Goal: Task Accomplishment & Management: Manage account settings

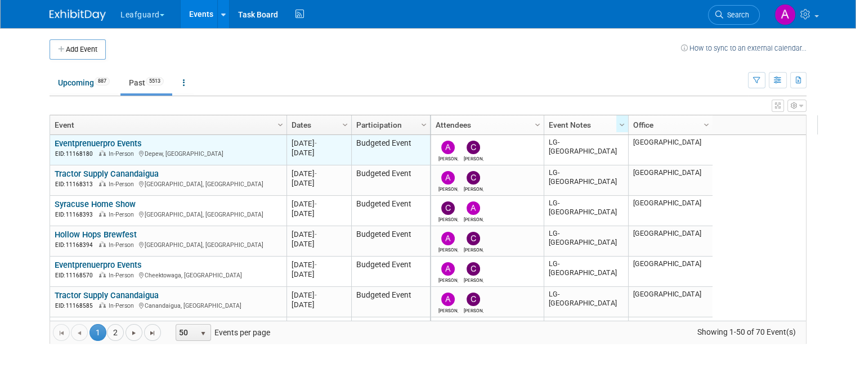
click at [107, 144] on link "Eventprenuerpro Events" at bounding box center [98, 143] width 87 height 10
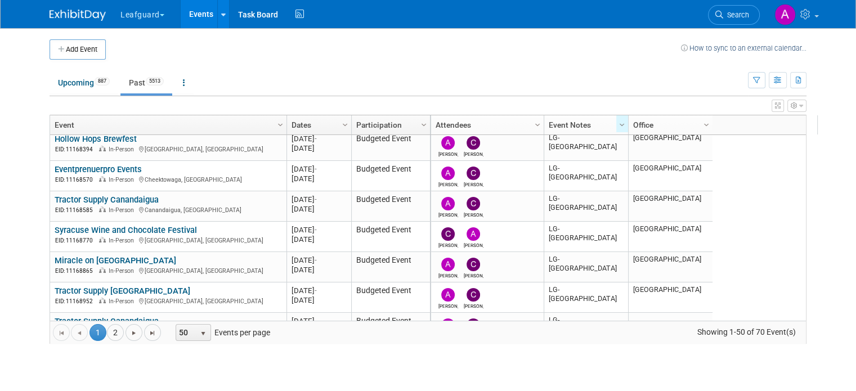
scroll to position [113, 0]
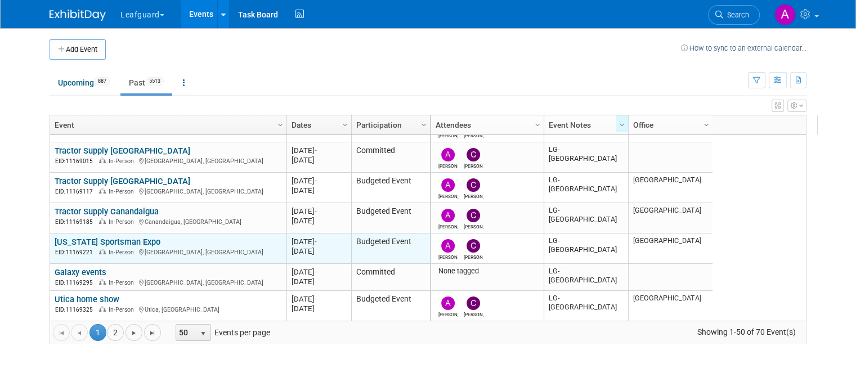
click at [135, 241] on link "[US_STATE] Sportsman Expo" at bounding box center [108, 242] width 106 height 10
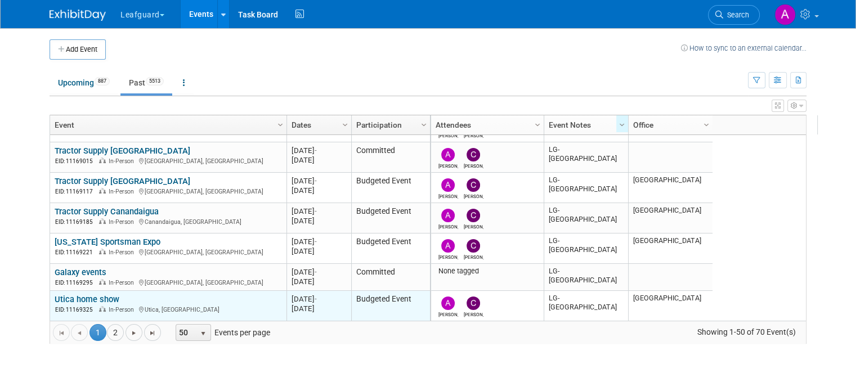
click at [81, 294] on link "Utica home show" at bounding box center [87, 299] width 65 height 10
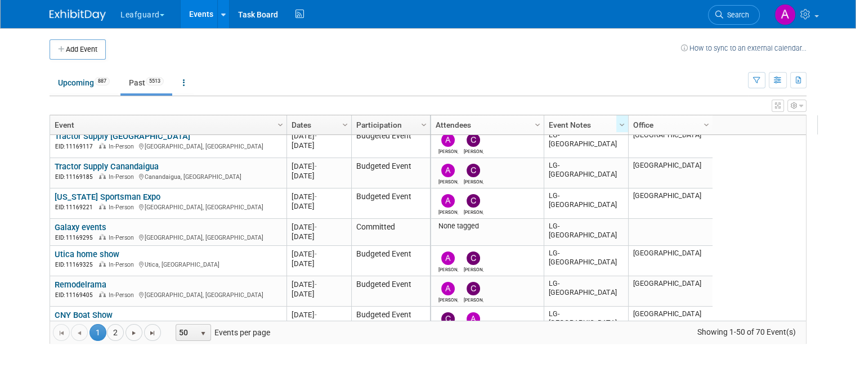
scroll to position [394, 0]
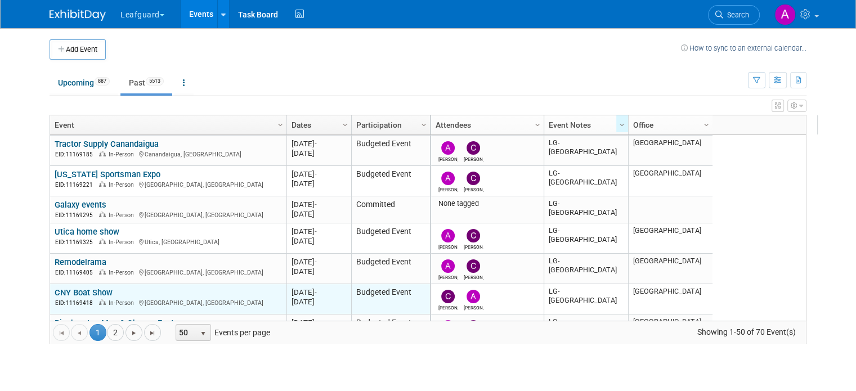
click at [95, 288] on link "CNY Boat Show" at bounding box center [84, 293] width 58 height 10
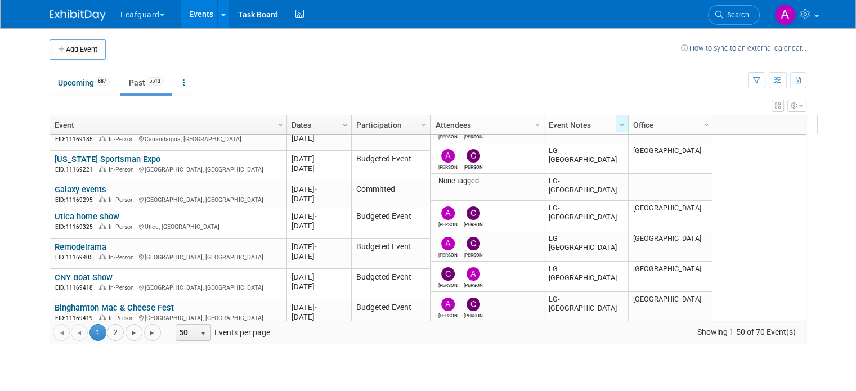
scroll to position [417, 0]
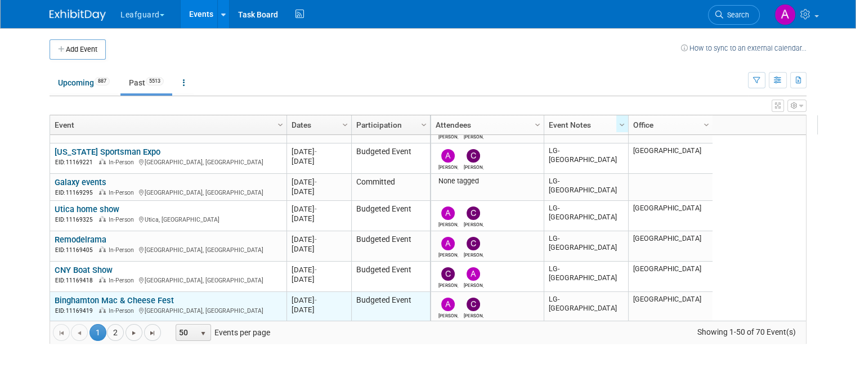
click at [117, 297] on link "Binghamton Mac & Cheese Fest" at bounding box center [114, 300] width 119 height 10
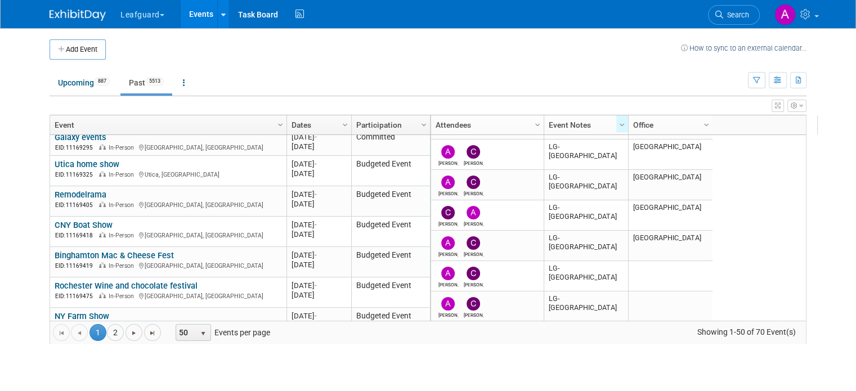
scroll to position [485, 0]
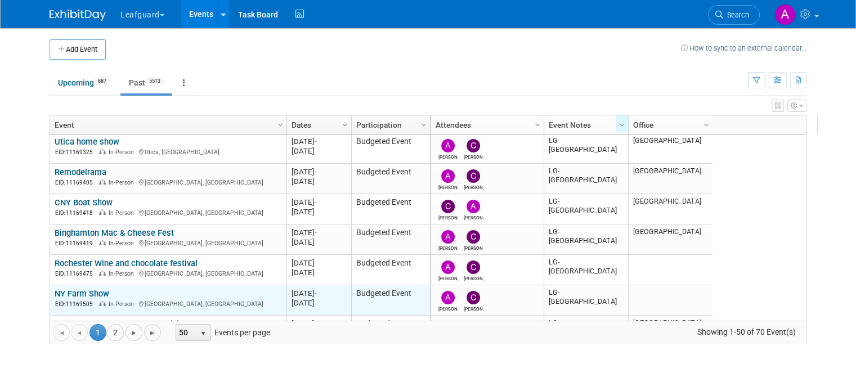
click at [64, 294] on link "NY Farm Show" at bounding box center [82, 294] width 55 height 10
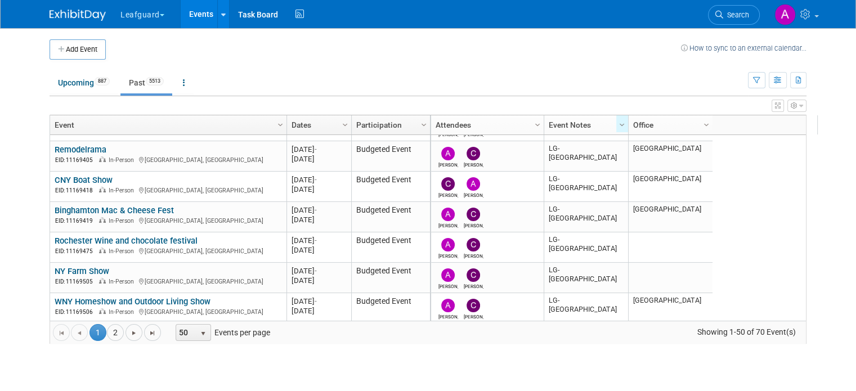
scroll to position [530, 0]
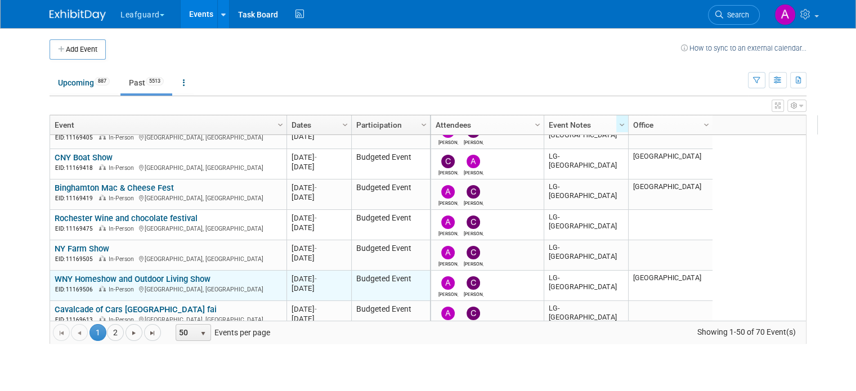
click at [55, 279] on link "WNY Homeshow and Outdoor Living Show" at bounding box center [133, 279] width 156 height 10
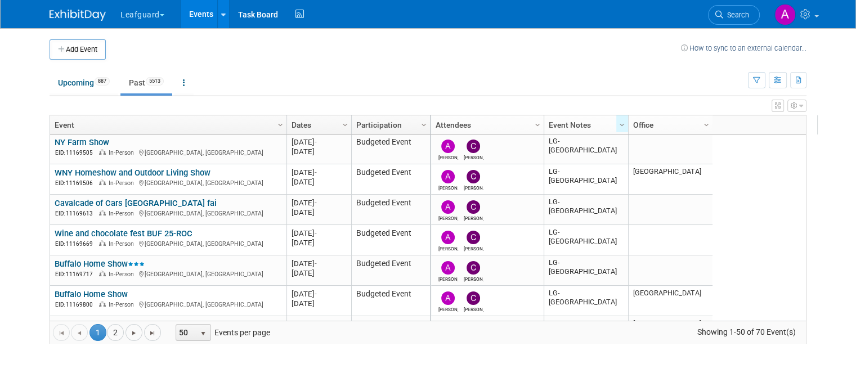
scroll to position [642, 0]
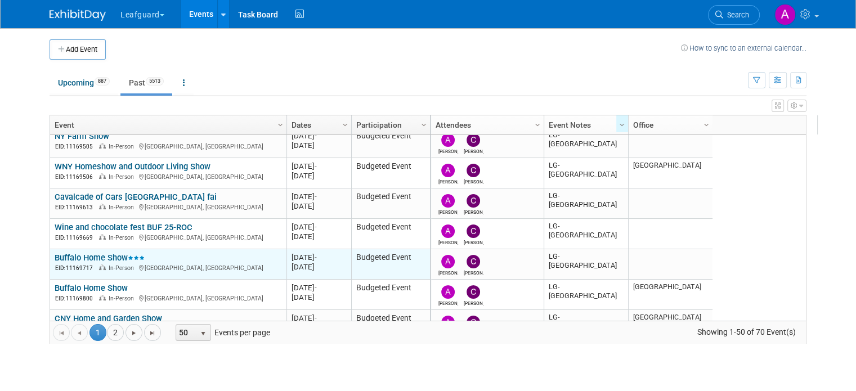
click at [98, 253] on link "Buffalo Home Show" at bounding box center [100, 258] width 90 height 10
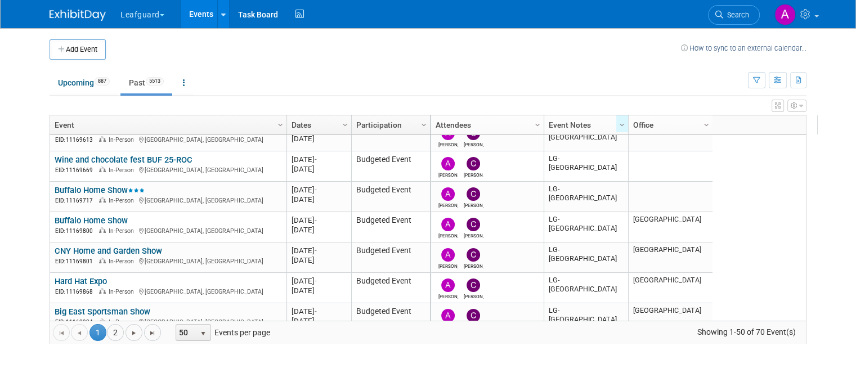
scroll to position [732, 0]
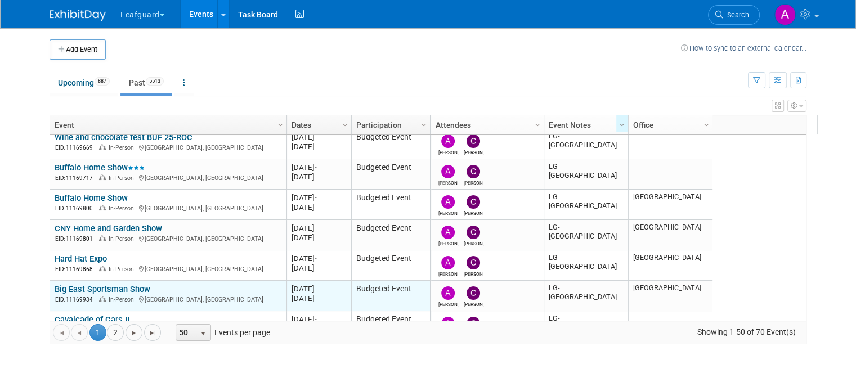
click at [119, 286] on link "Big East Sportsman Show" at bounding box center [103, 289] width 96 height 10
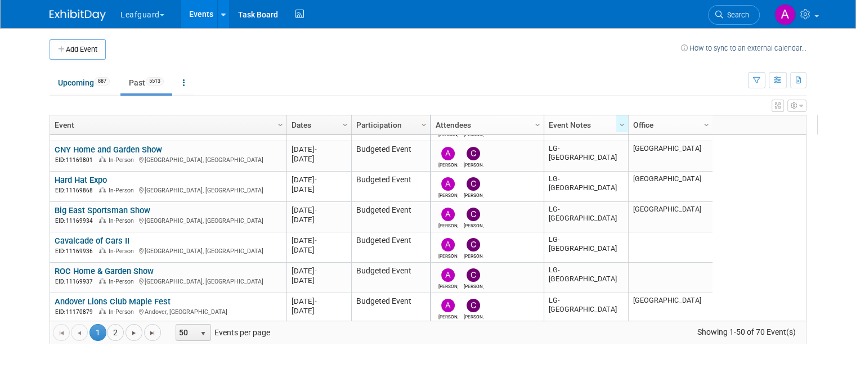
scroll to position [822, 0]
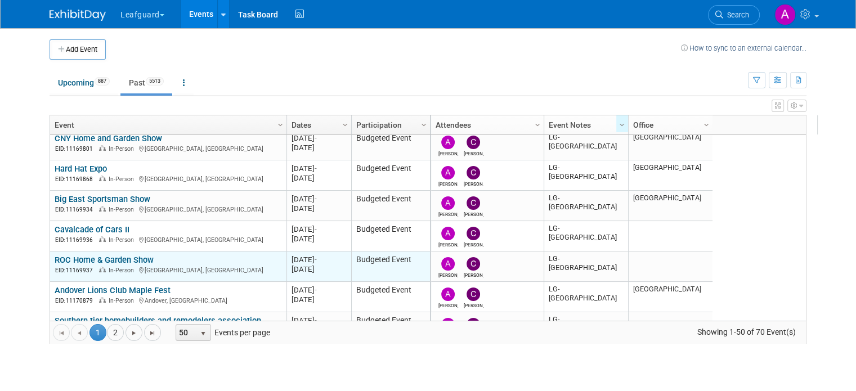
click at [141, 256] on link "ROC Home & Garden Show" at bounding box center [104, 260] width 99 height 10
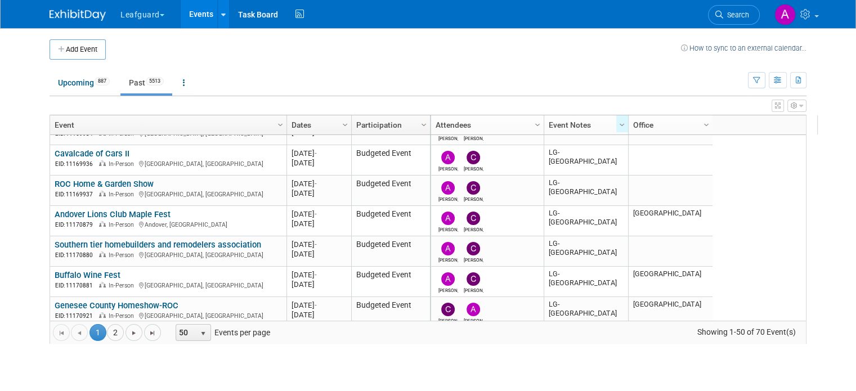
scroll to position [889, 0]
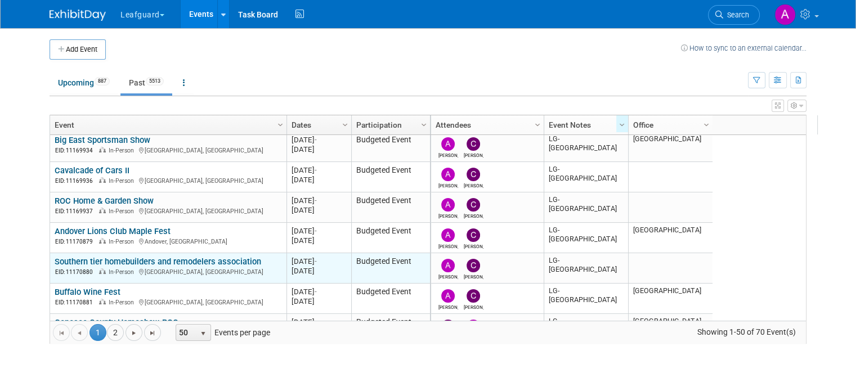
click at [92, 258] on link "Southern tier homebuilders and remodelers association" at bounding box center [158, 262] width 207 height 10
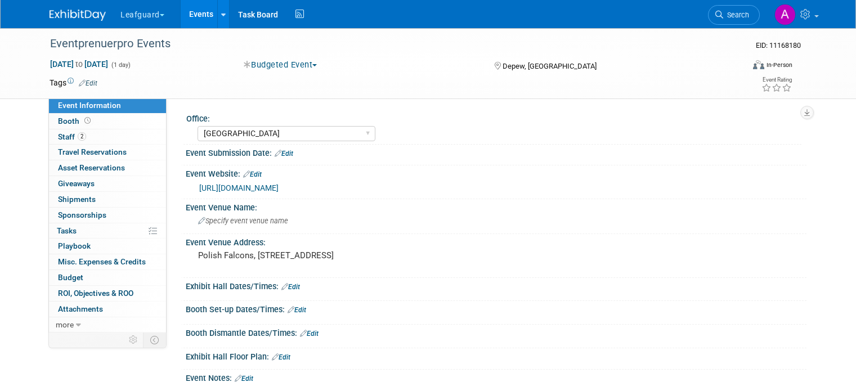
select select "[GEOGRAPHIC_DATA]"
select select "No"
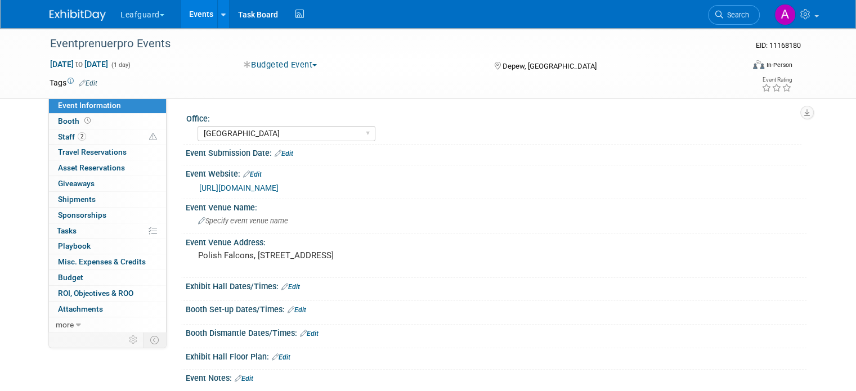
click at [245, 193] on div "[URL][DOMAIN_NAME]" at bounding box center [498, 188] width 599 height 13
click at [279, 192] on link "[URL][DOMAIN_NAME]" at bounding box center [238, 187] width 79 height 9
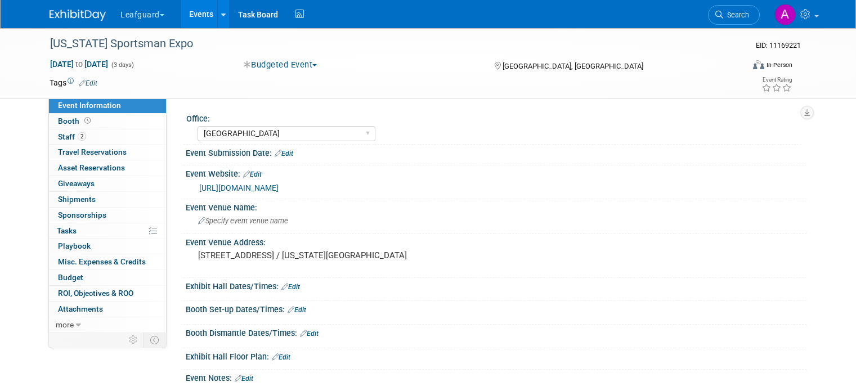
select select "[GEOGRAPHIC_DATA]"
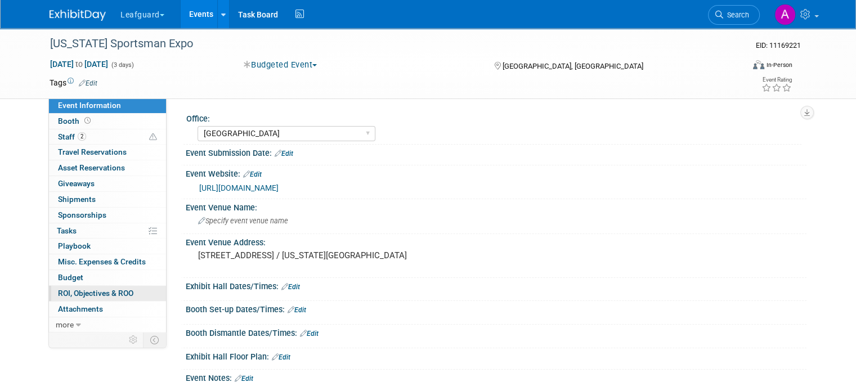
click at [81, 291] on span "ROI, Objectives & ROO 0" at bounding box center [95, 293] width 75 height 9
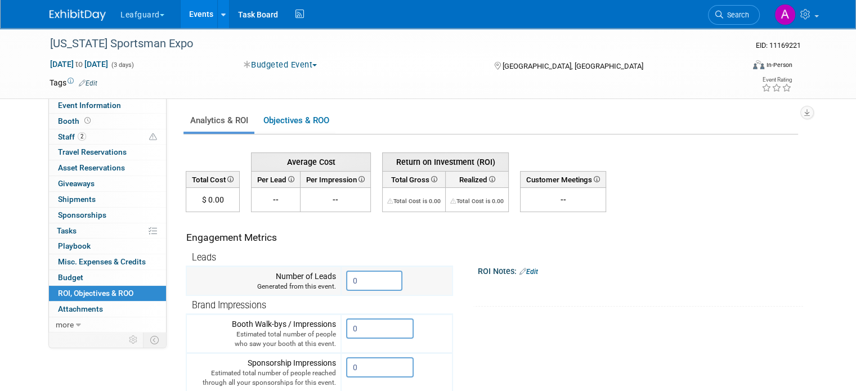
click at [377, 275] on input "0" at bounding box center [374, 281] width 56 height 20
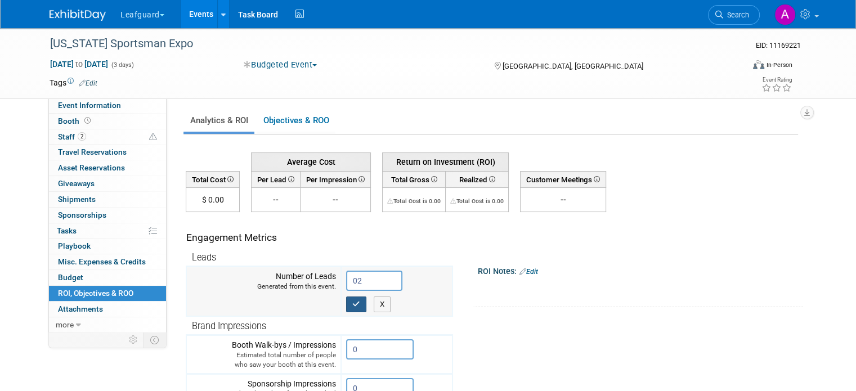
type input "0"
type input "20"
drag, startPoint x: 345, startPoint y: 301, endPoint x: 465, endPoint y: 338, distance: 126.0
click at [352, 304] on icon "button" at bounding box center [356, 304] width 8 height 7
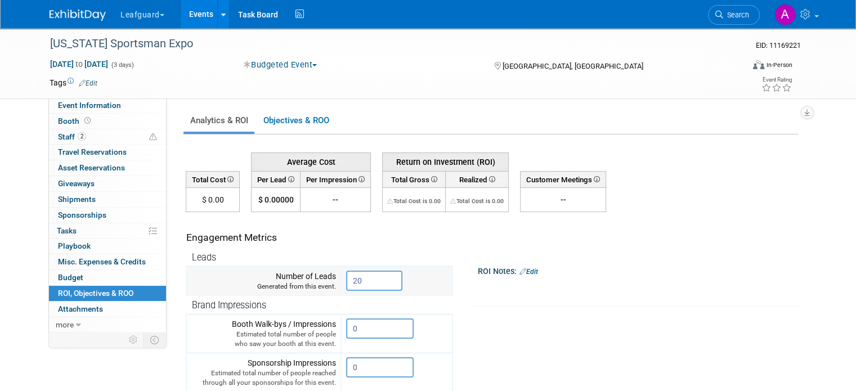
click at [343, 304] on th "Brand Impressions" at bounding box center [319, 304] width 266 height 19
click at [73, 279] on link "Budget" at bounding box center [107, 277] width 117 height 15
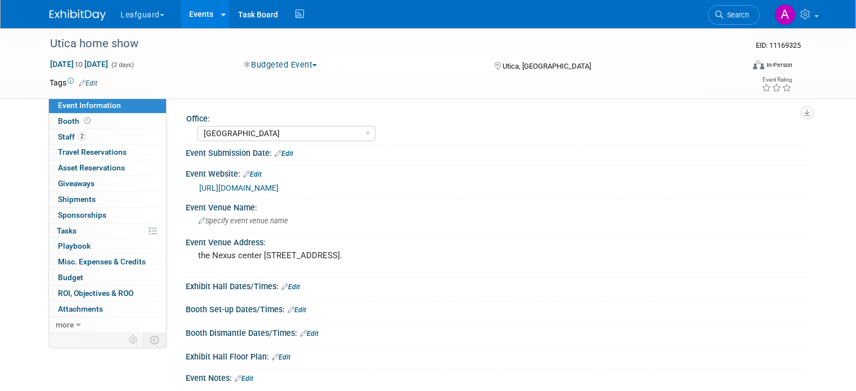
select select "[GEOGRAPHIC_DATA]"
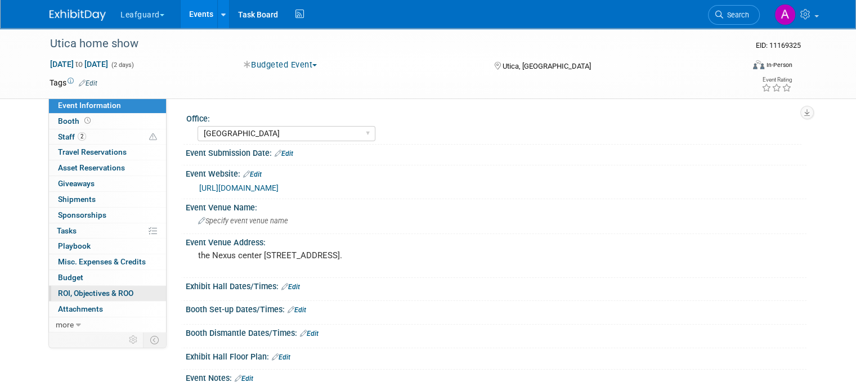
click at [73, 290] on span "ROI, Objectives & ROO 0" at bounding box center [95, 293] width 75 height 9
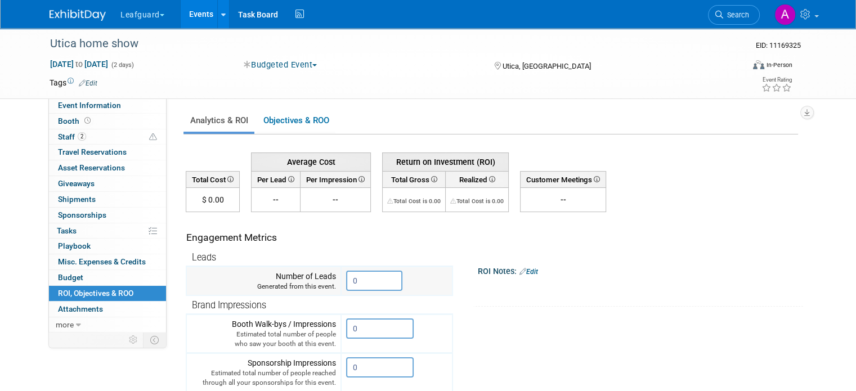
click at [356, 280] on input "0" at bounding box center [374, 281] width 56 height 20
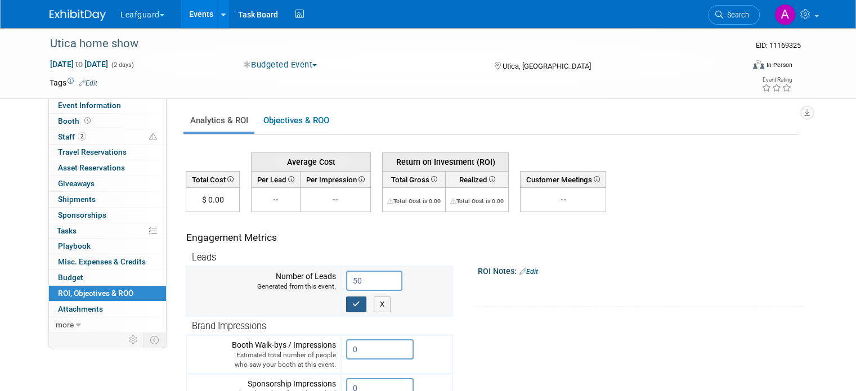
type input "50"
click at [347, 298] on button "button" at bounding box center [356, 305] width 20 height 16
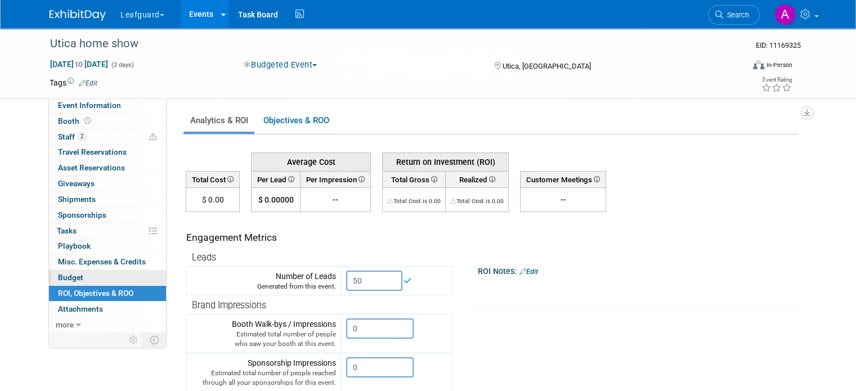
click at [73, 275] on link "Budget" at bounding box center [107, 277] width 117 height 15
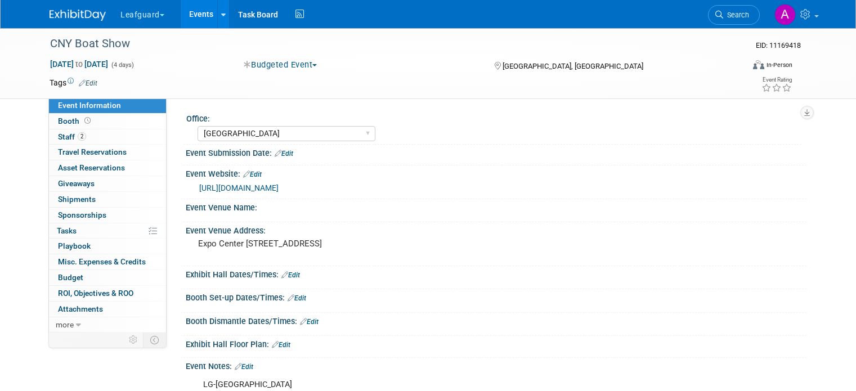
select select "[GEOGRAPHIC_DATA]"
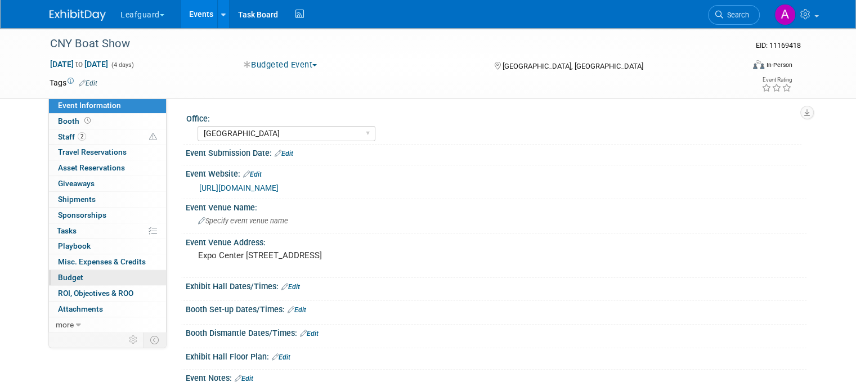
click at [88, 274] on link "Budget" at bounding box center [107, 277] width 117 height 15
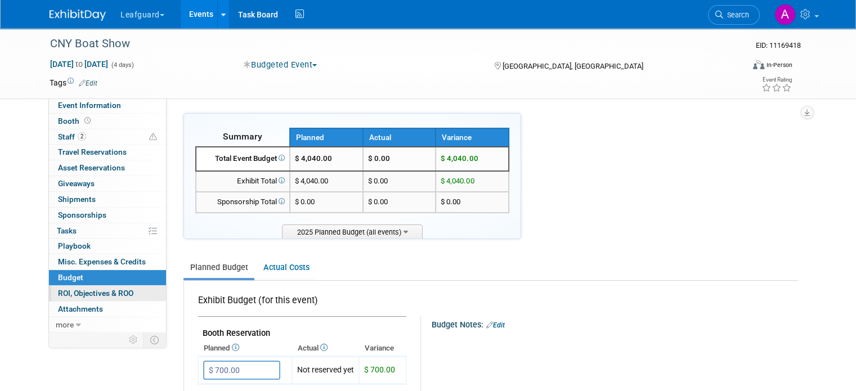
click at [86, 289] on span "ROI, Objectives & ROO 0" at bounding box center [95, 293] width 75 height 9
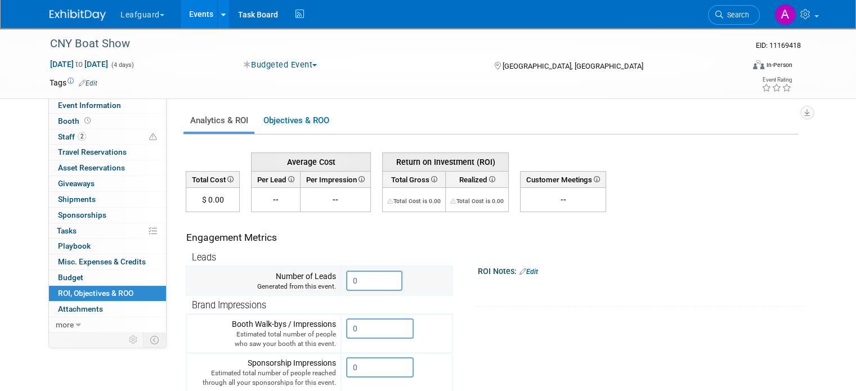
click at [352, 276] on input "0" at bounding box center [374, 281] width 56 height 20
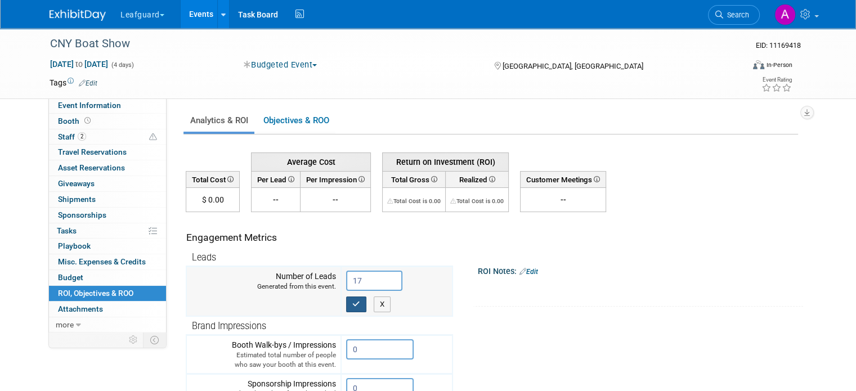
type input "17"
click at [349, 307] on button "button" at bounding box center [356, 305] width 20 height 16
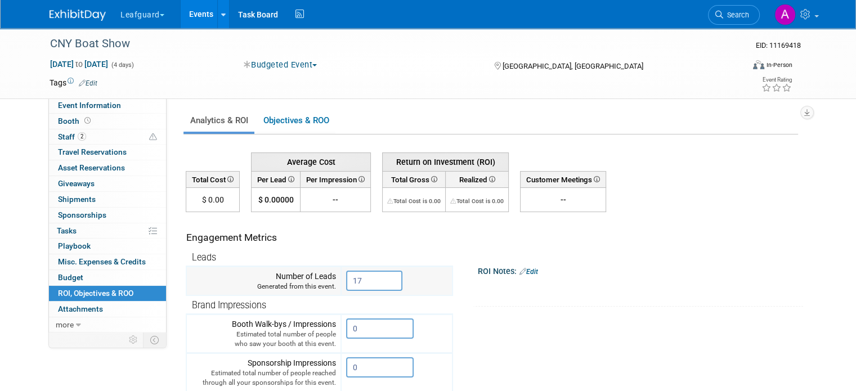
drag, startPoint x: 349, startPoint y: 307, endPoint x: 369, endPoint y: 280, distance: 33.9
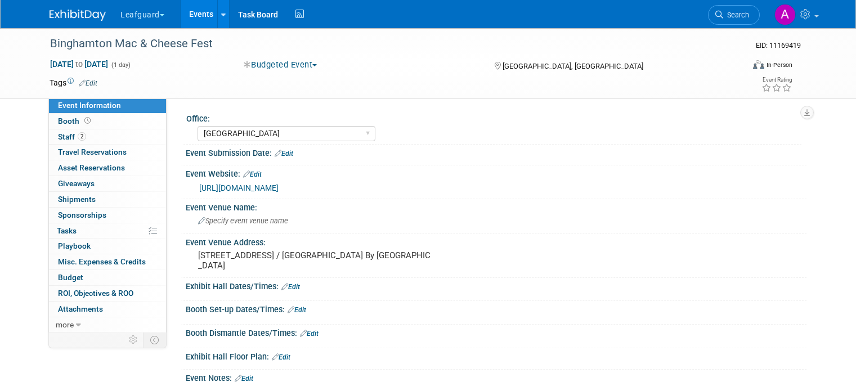
select select "[GEOGRAPHIC_DATA]"
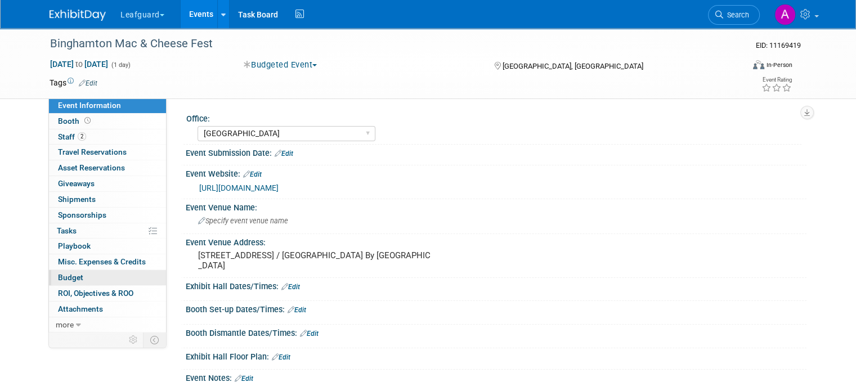
click at [95, 276] on link "Budget" at bounding box center [107, 277] width 117 height 15
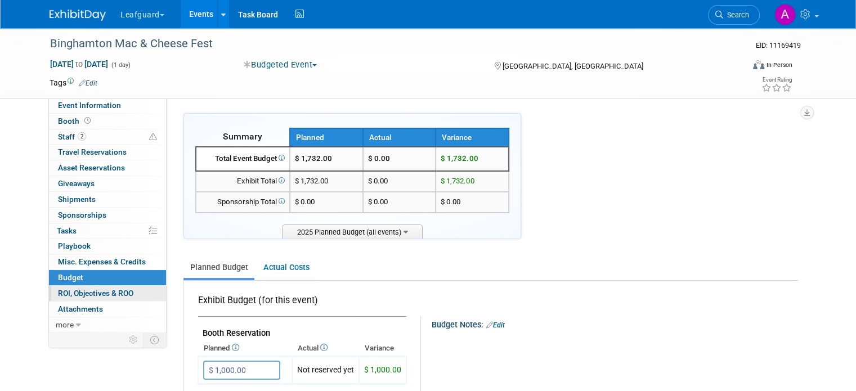
click at [98, 290] on span "ROI, Objectives & ROO 0" at bounding box center [95, 293] width 75 height 9
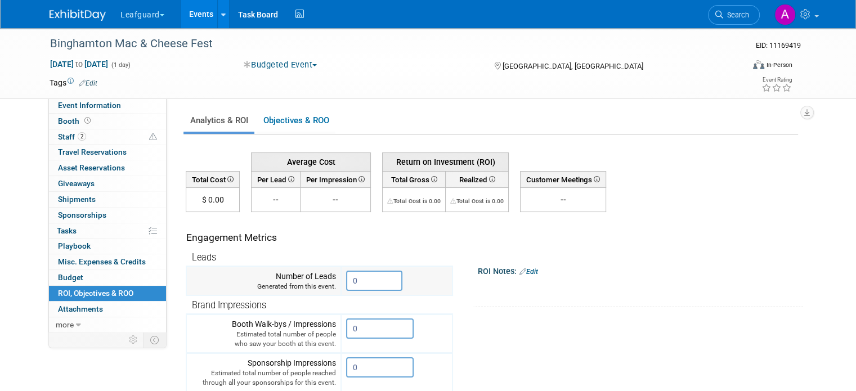
click at [358, 283] on input "0" at bounding box center [374, 281] width 56 height 20
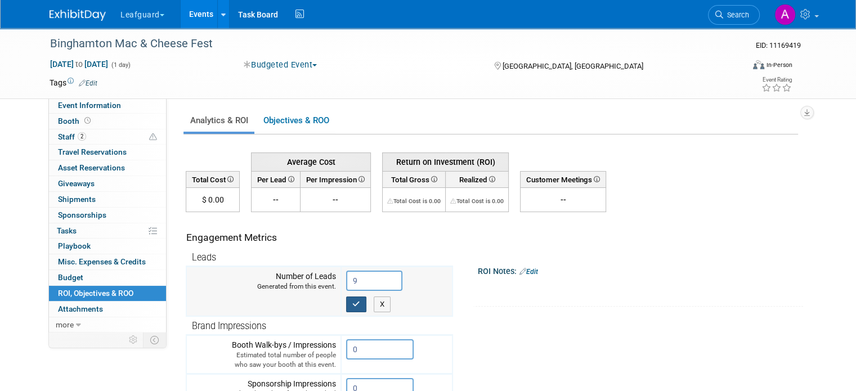
type input "9"
click at [352, 301] on icon "button" at bounding box center [356, 304] width 8 height 7
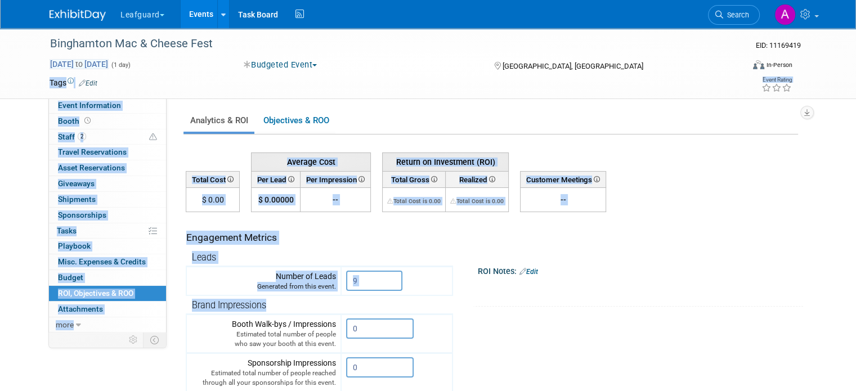
drag, startPoint x: 346, startPoint y: 300, endPoint x: 74, endPoint y: 64, distance: 360.3
click at [74, 64] on div "Binghamton Mac & Cheese Fest EID: 11169419 Feb 13, 2025 to Feb 13, 2025 (1 day)…" at bounding box center [428, 357] width 856 height 658
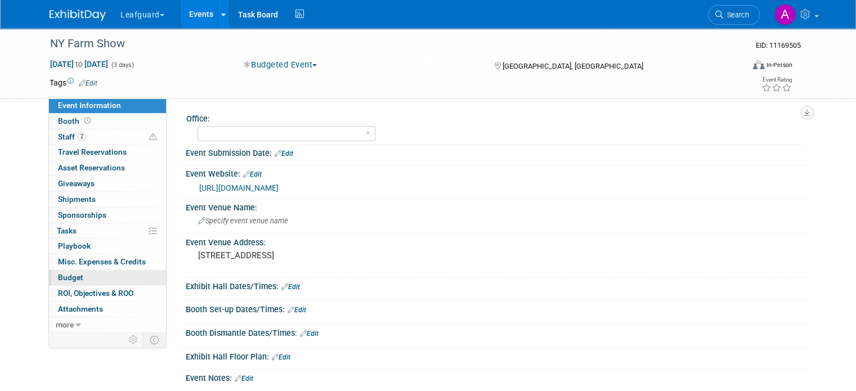
click at [66, 277] on span "Budget" at bounding box center [70, 277] width 25 height 9
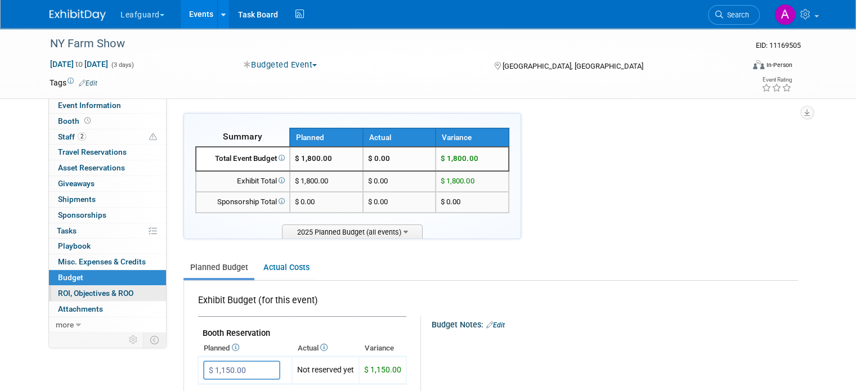
click at [70, 290] on span "ROI, Objectives & ROO 0" at bounding box center [95, 293] width 75 height 9
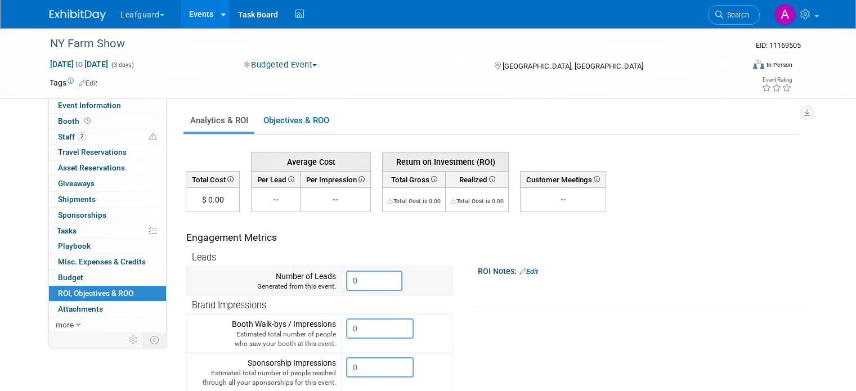
click at [358, 276] on input "0" at bounding box center [374, 281] width 56 height 20
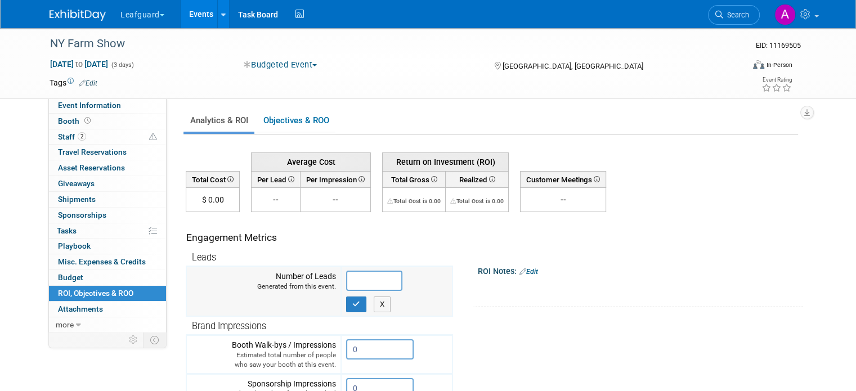
type input "0"
click at [352, 302] on icon "button" at bounding box center [356, 304] width 8 height 7
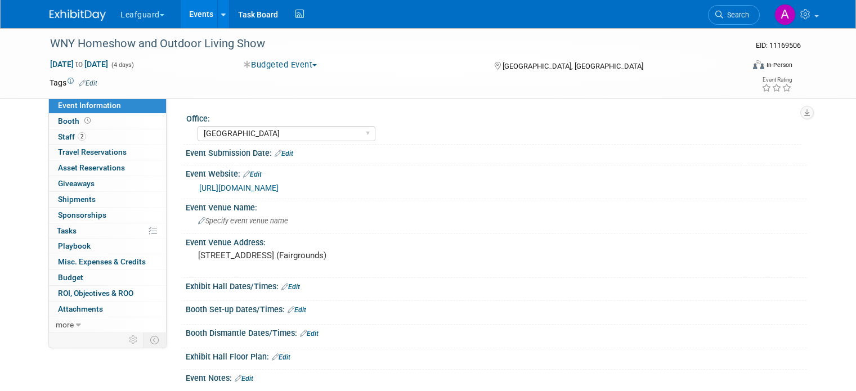
select select "[GEOGRAPHIC_DATA]"
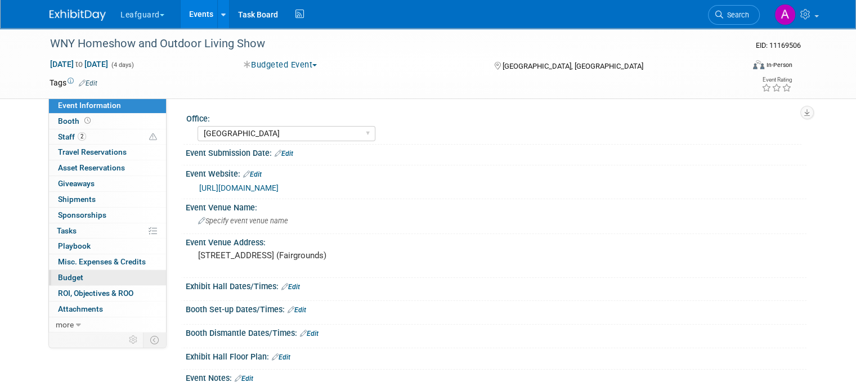
click at [61, 277] on span "Budget" at bounding box center [70, 277] width 25 height 9
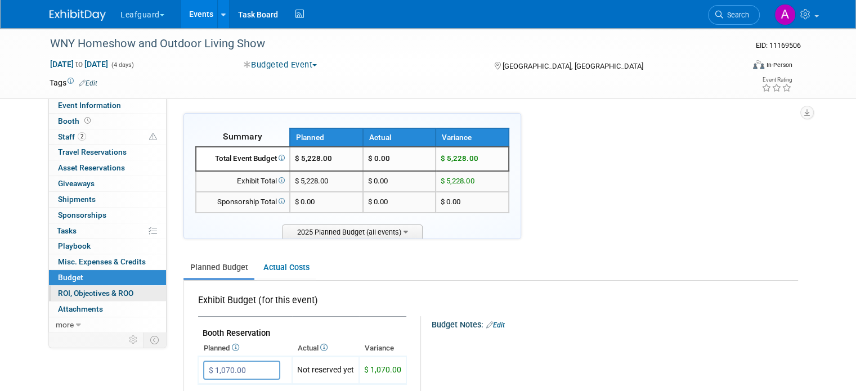
click at [61, 290] on span "ROI, Objectives & ROO 0" at bounding box center [95, 293] width 75 height 9
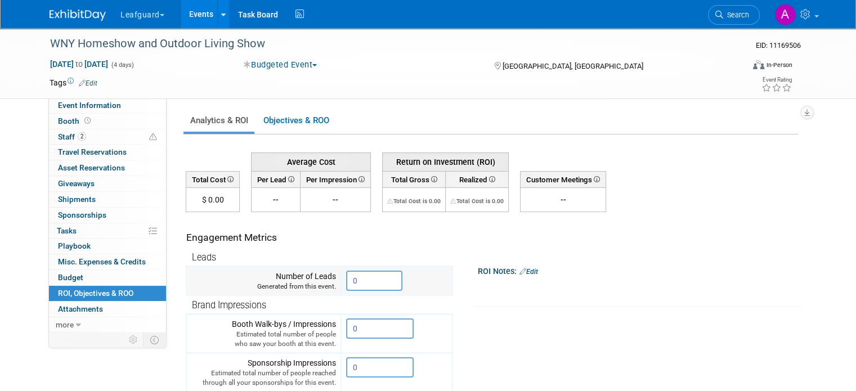
drag, startPoint x: 356, startPoint y: 285, endPoint x: 331, endPoint y: 278, distance: 26.2
click at [331, 278] on tr "Number of Leads Generated from this event. 0" at bounding box center [319, 281] width 266 height 29
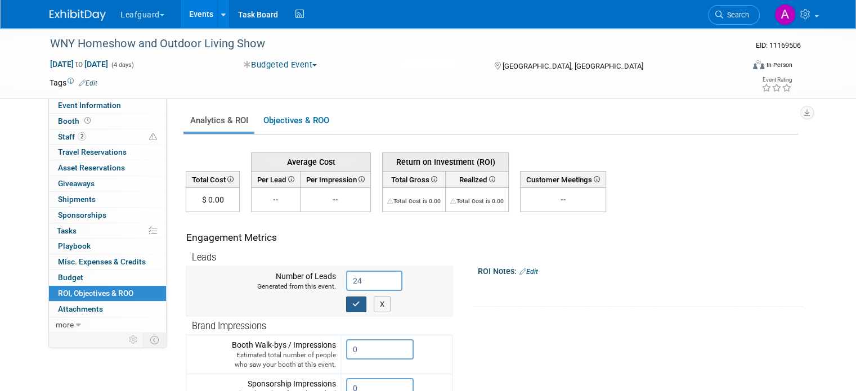
type input "24"
click at [351, 305] on button "button" at bounding box center [356, 305] width 20 height 16
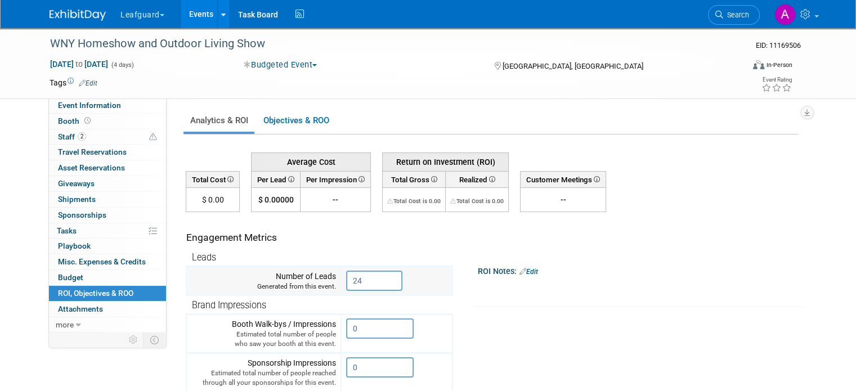
click at [351, 305] on th "Brand Impressions" at bounding box center [319, 304] width 266 height 19
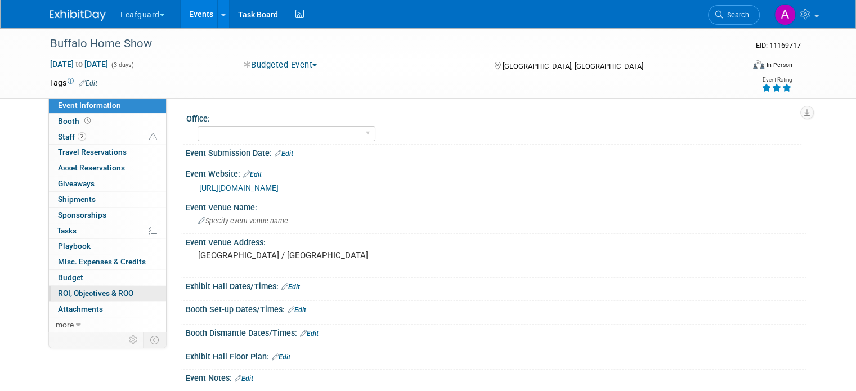
click at [91, 289] on span "ROI, Objectives & ROO 0" at bounding box center [95, 293] width 75 height 9
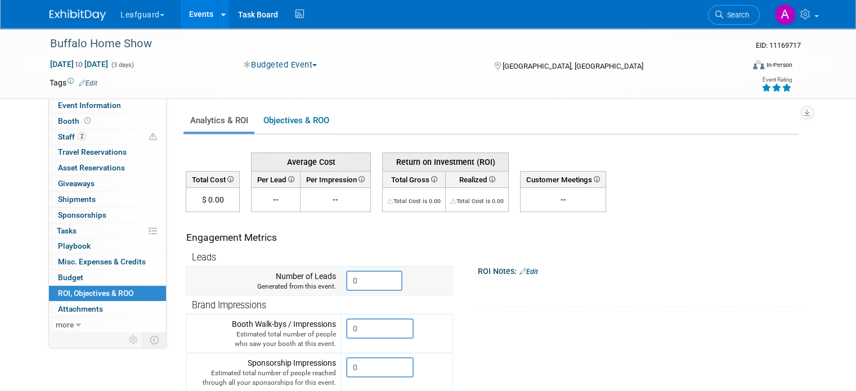
drag, startPoint x: 359, startPoint y: 283, endPoint x: 339, endPoint y: 281, distance: 20.3
click at [346, 281] on input "0" at bounding box center [374, 281] width 56 height 20
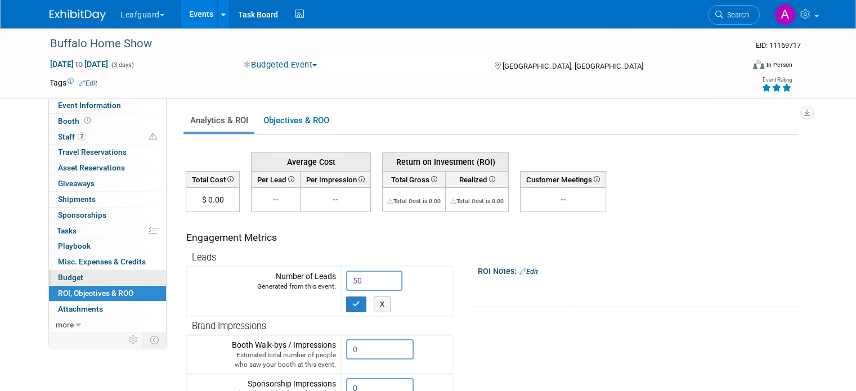
type input "50"
click at [103, 277] on link "Budget" at bounding box center [107, 277] width 117 height 15
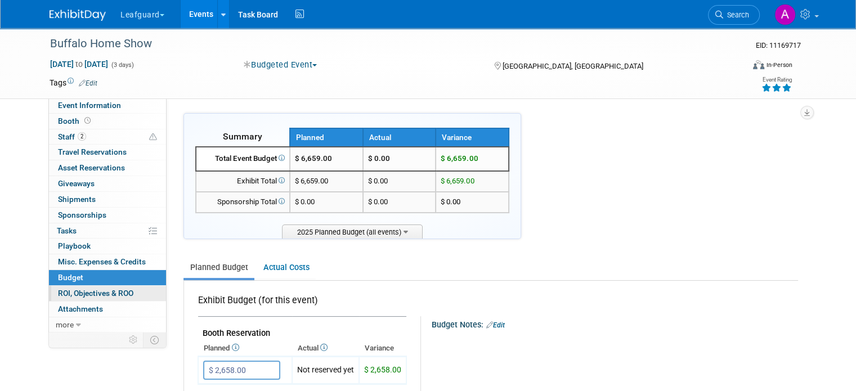
click at [98, 293] on span "ROI, Objectives & ROO 0" at bounding box center [95, 293] width 75 height 9
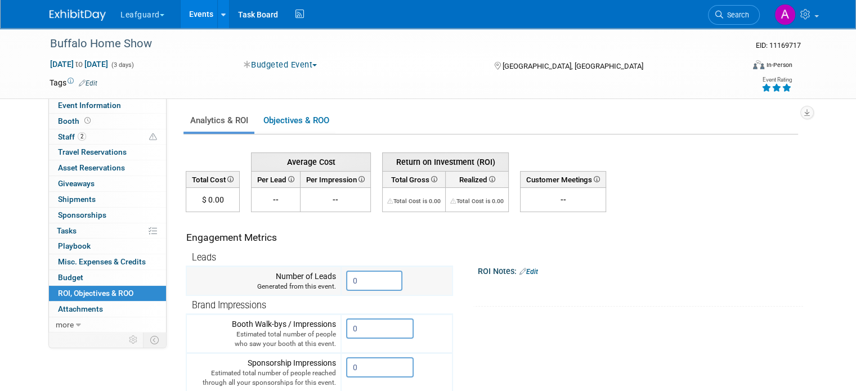
drag, startPoint x: 370, startPoint y: 275, endPoint x: 331, endPoint y: 280, distance: 39.7
click at [331, 280] on tr "Number of Leads Generated from this event. 0" at bounding box center [319, 281] width 266 height 29
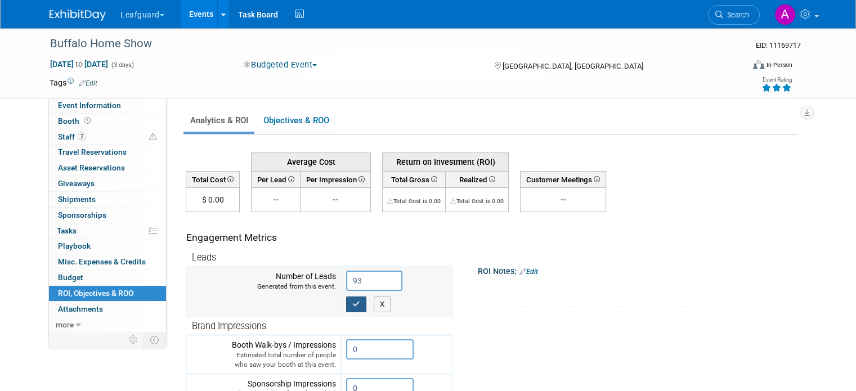
type input "93"
click at [352, 301] on icon "button" at bounding box center [356, 304] width 8 height 7
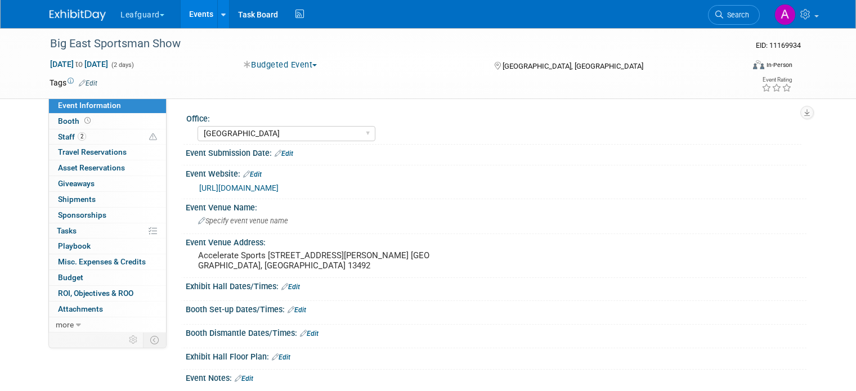
select select "[GEOGRAPHIC_DATA]"
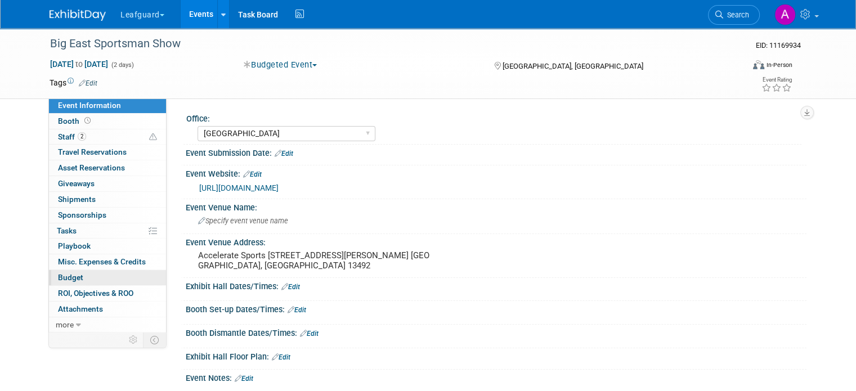
click at [101, 275] on link "Budget" at bounding box center [107, 277] width 117 height 15
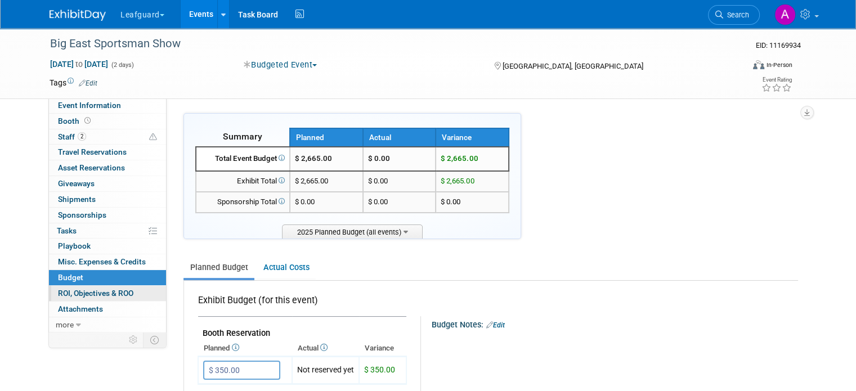
click at [101, 286] on link "0 ROI, Objectives & ROO 0" at bounding box center [107, 293] width 117 height 15
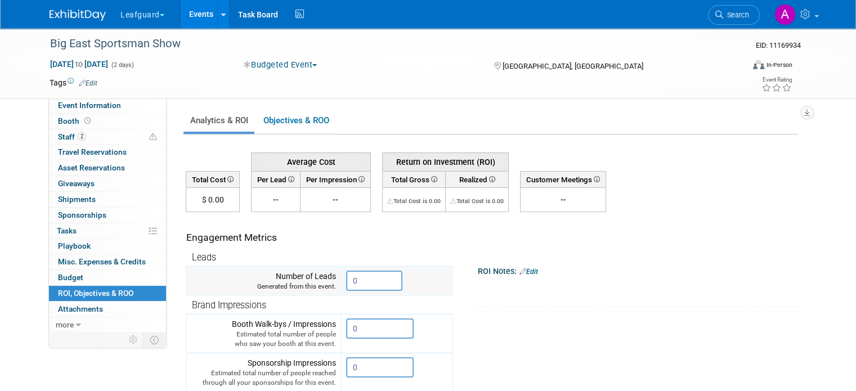
drag, startPoint x: 365, startPoint y: 276, endPoint x: 304, endPoint y: 275, distance: 61.4
click at [304, 275] on tr "Number of Leads Generated from this event. 0" at bounding box center [319, 281] width 266 height 29
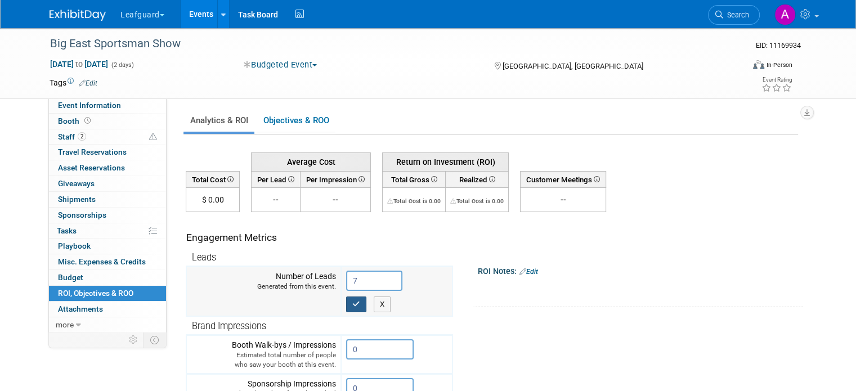
type input "7"
click at [352, 301] on icon "button" at bounding box center [356, 304] width 8 height 7
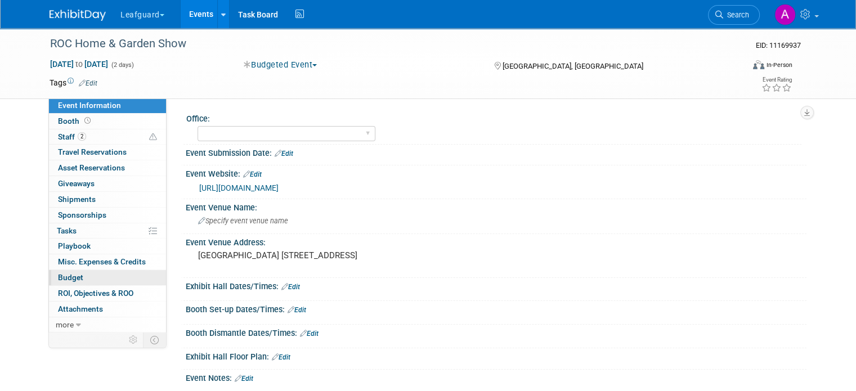
click at [105, 276] on link "Budget" at bounding box center [107, 277] width 117 height 15
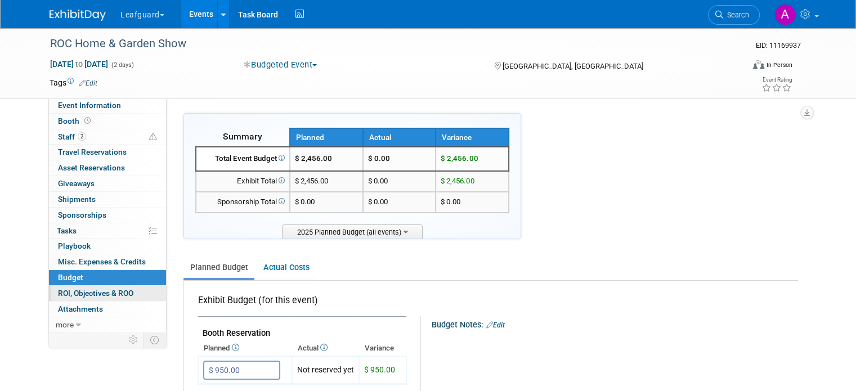
click at [101, 294] on span "ROI, Objectives & ROO 0" at bounding box center [95, 293] width 75 height 9
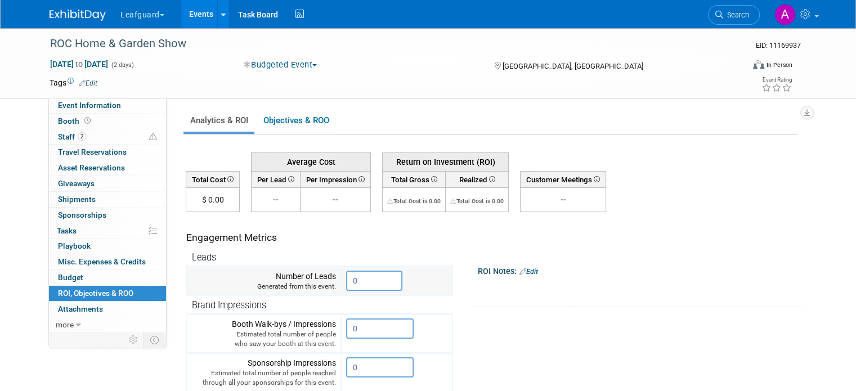
drag, startPoint x: 360, startPoint y: 285, endPoint x: 329, endPoint y: 281, distance: 31.7
click at [329, 281] on tr "Number of Leads Generated from this event. 0" at bounding box center [319, 281] width 266 height 29
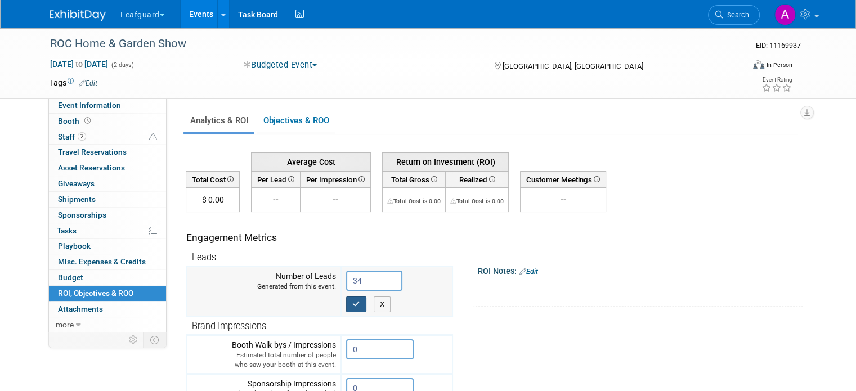
type input "34"
click at [352, 301] on icon "button" at bounding box center [356, 304] width 8 height 7
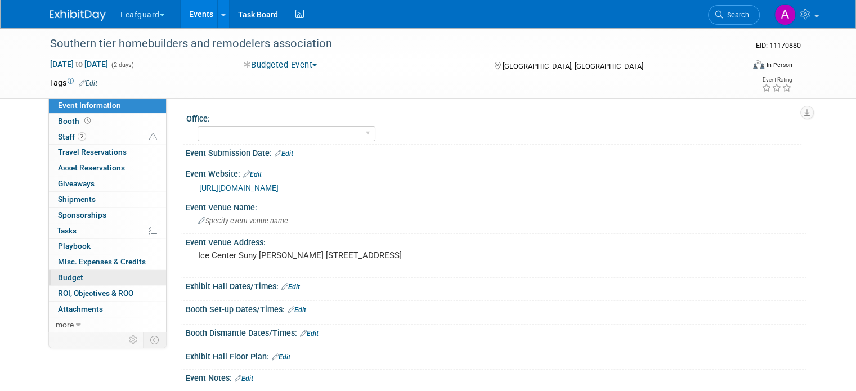
click at [77, 276] on link "Budget" at bounding box center [107, 277] width 117 height 15
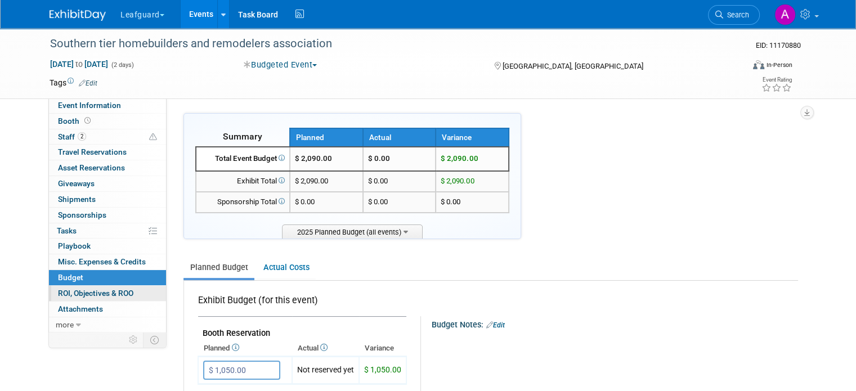
click at [84, 289] on span "ROI, Objectives & ROO 0" at bounding box center [95, 293] width 75 height 9
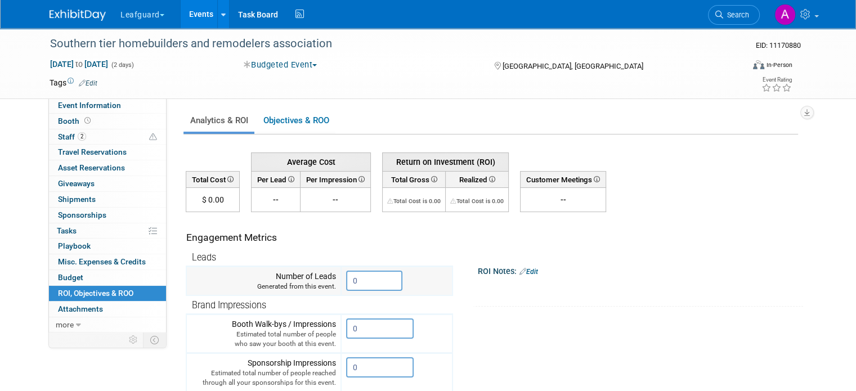
drag, startPoint x: 367, startPoint y: 281, endPoint x: 334, endPoint y: 276, distance: 33.6
click at [341, 276] on td "0 X" at bounding box center [396, 281] width 111 height 29
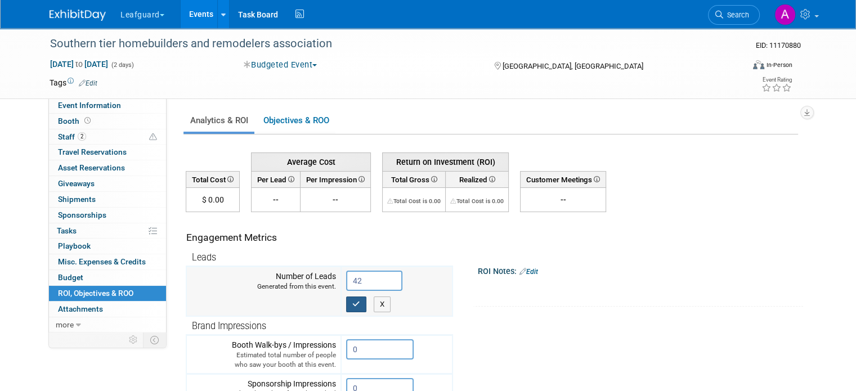
type input "42"
click at [352, 301] on icon "button" at bounding box center [356, 304] width 8 height 7
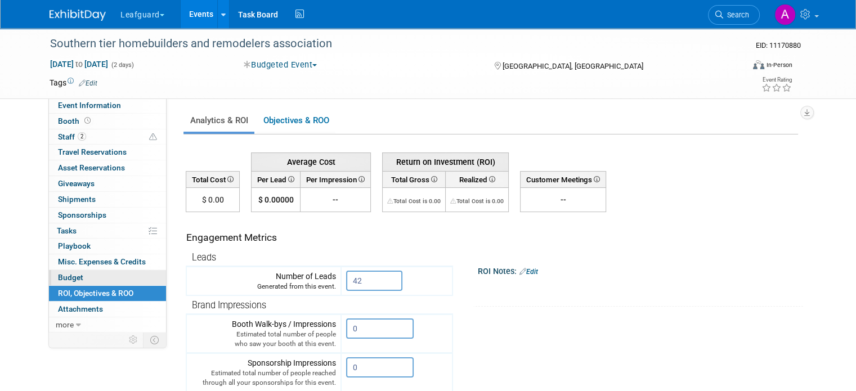
click at [116, 276] on link "Budget" at bounding box center [107, 277] width 117 height 15
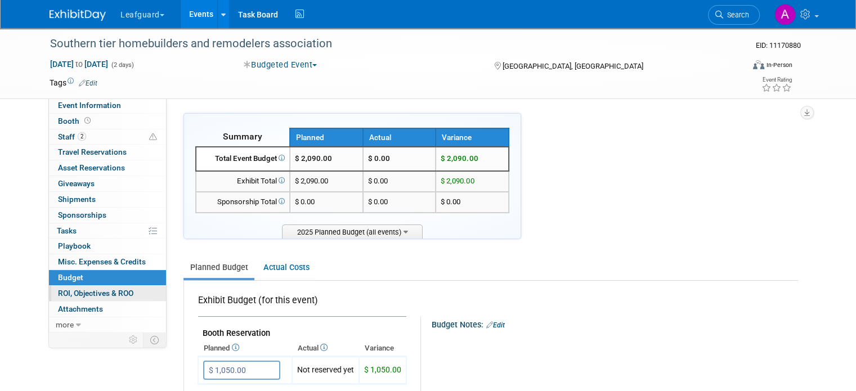
click at [115, 293] on span "ROI, Objectives & ROO 0" at bounding box center [95, 293] width 75 height 9
